Goal: Obtain resource: Obtain resource

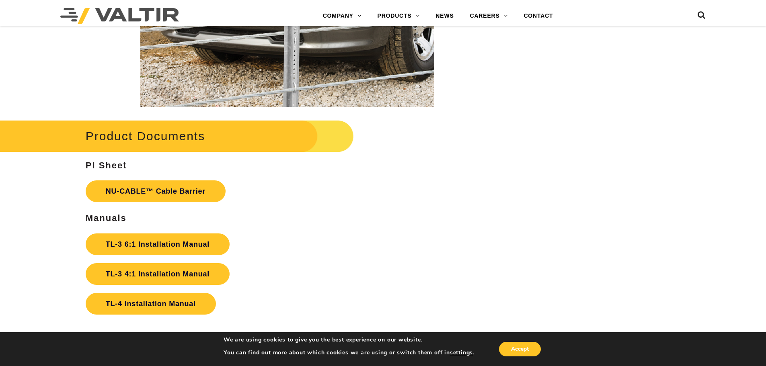
scroll to position [1688, 0]
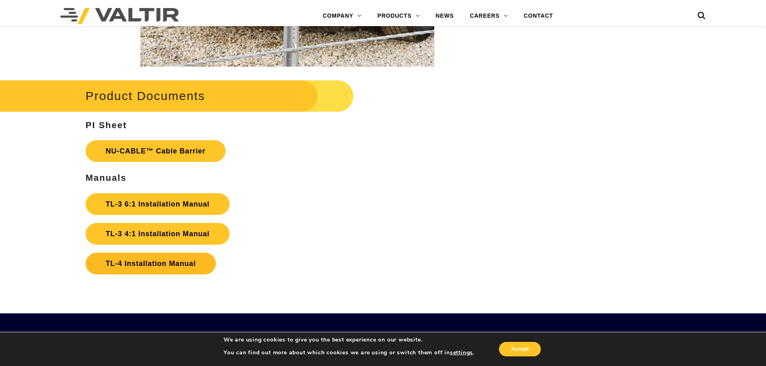
click at [156, 266] on link "TL-4 Installation Manual" at bounding box center [151, 264] width 130 height 22
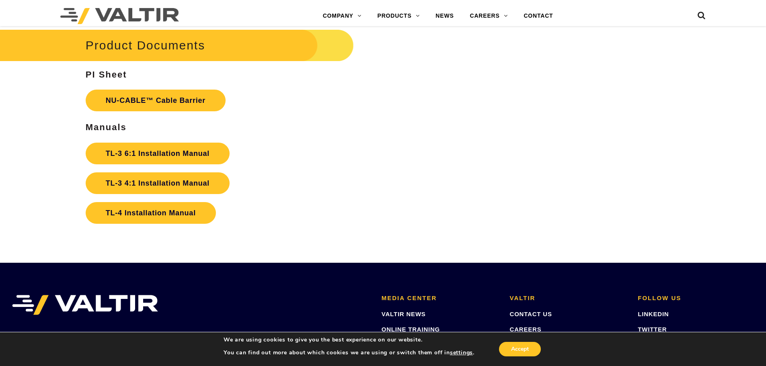
scroll to position [1768, 0]
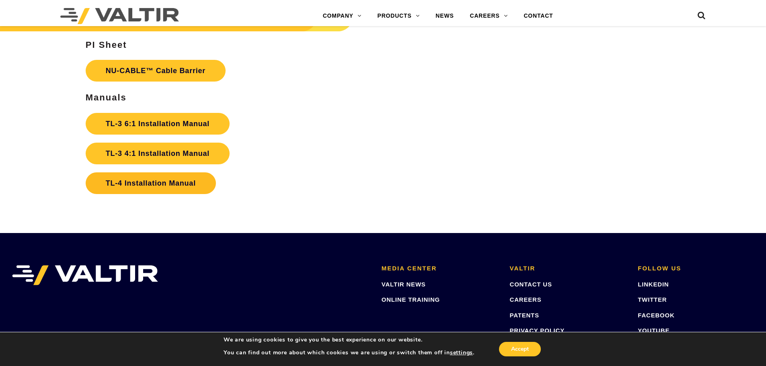
click at [168, 182] on link "TL-4 Installation Manual" at bounding box center [151, 183] width 130 height 22
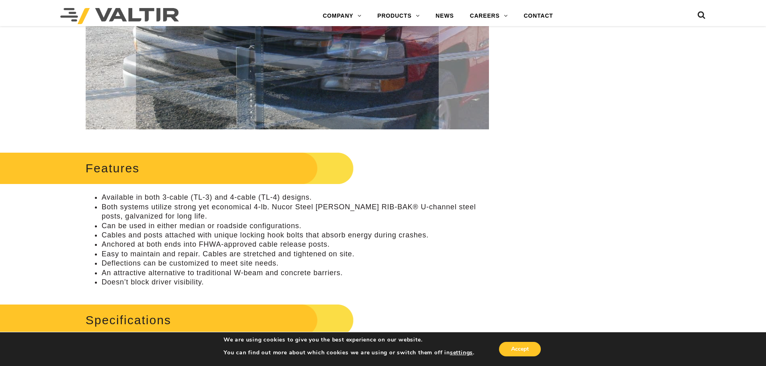
scroll to position [322, 0]
